Goal: Task Accomplishment & Management: Complete application form

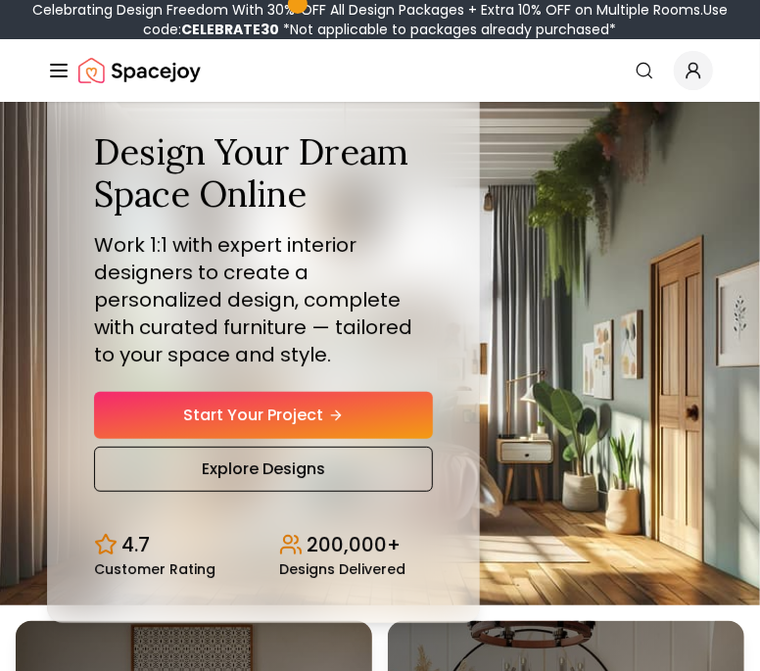
click at [705, 350] on div "Design Your Dream Space Online Work 1:1 with expert interior designers to creat…" at bounding box center [380, 354] width 760 height 504
click at [550, 385] on div "Design Your Dream Space Online Work 1:1 with expert interior designers to creat…" at bounding box center [380, 354] width 760 height 504
click at [338, 595] on div "Design Your Dream Space Online Work 1:1 with expert interior designers to creat…" at bounding box center [263, 353] width 433 height 539
click at [659, 168] on div "Design Your Dream Space Online Work 1:1 with expert interior designers to creat…" at bounding box center [380, 354] width 760 height 504
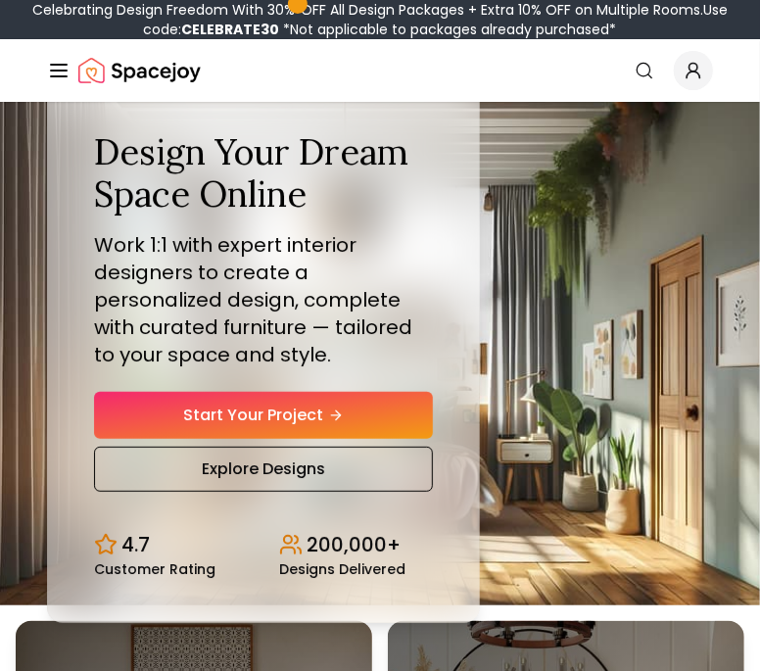
click at [708, 127] on div "Design Your Dream Space Online Work 1:1 with expert interior designers to creat…" at bounding box center [380, 354] width 760 height 504
click at [499, 273] on div "Design Your Dream Space Online Work 1:1 with expert interior designers to creat…" at bounding box center [380, 354] width 760 height 504
click at [141, 146] on h1 "Design Your Dream Space Online" at bounding box center [263, 173] width 339 height 84
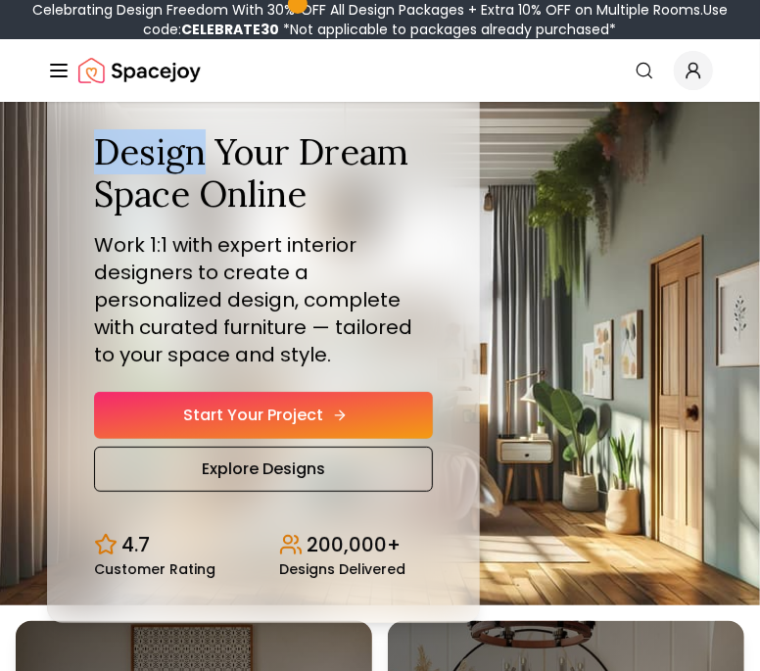
click at [178, 437] on link "Start Your Project" at bounding box center [263, 415] width 339 height 47
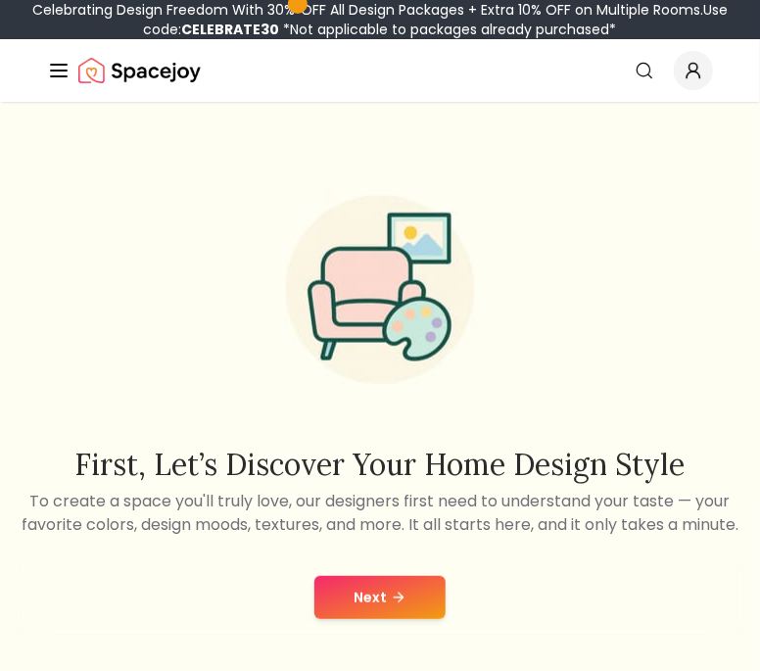
click at [73, 402] on div "First, let’s discover your home design style To create a space you'll truly lov…" at bounding box center [380, 351] width 729 height 372
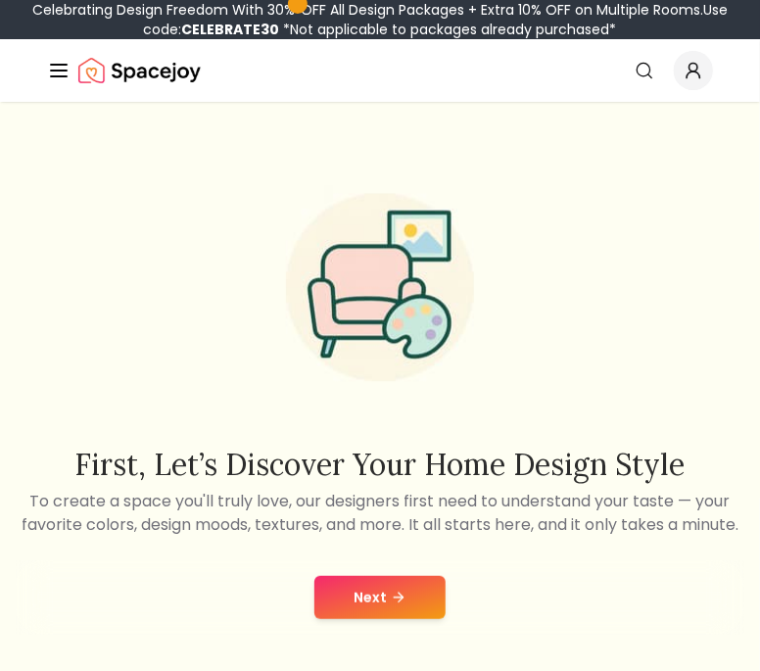
click at [280, 25] on span "*Not applicable to packages already purchased*" at bounding box center [448, 30] width 337 height 20
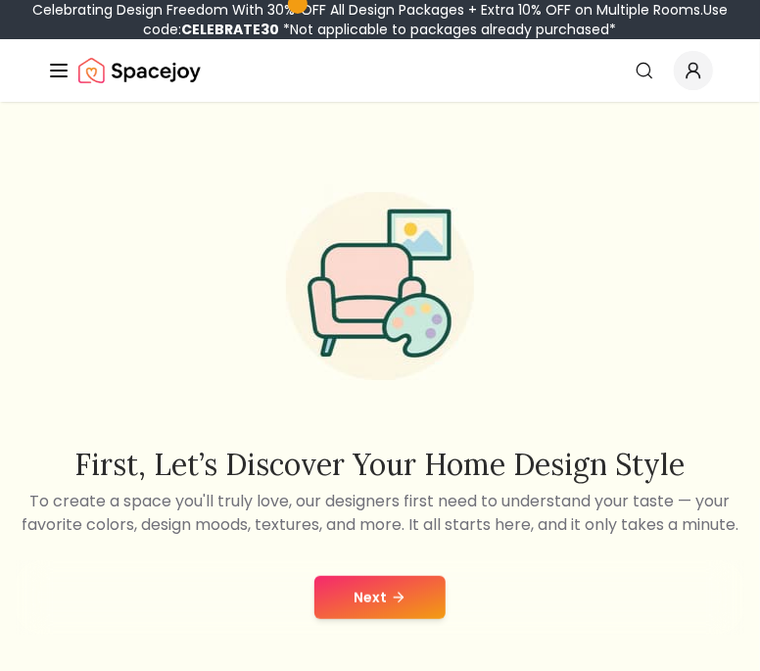
click at [87, 252] on div "First, let’s discover your home design style To create a space you'll truly lov…" at bounding box center [380, 351] width 729 height 372
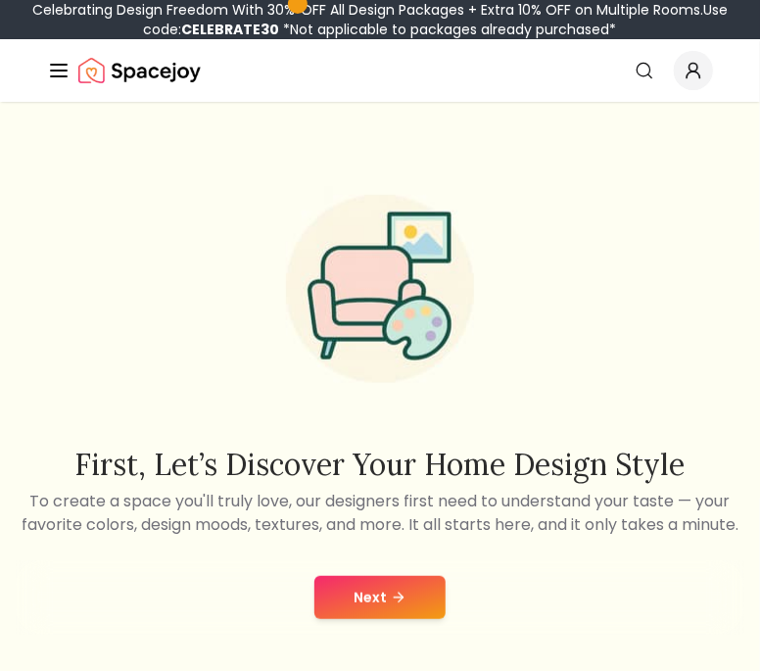
click at [100, 249] on div "First, let’s discover your home design style To create a space you'll truly lov…" at bounding box center [380, 351] width 729 height 372
